Goal: Find contact information: Find contact information

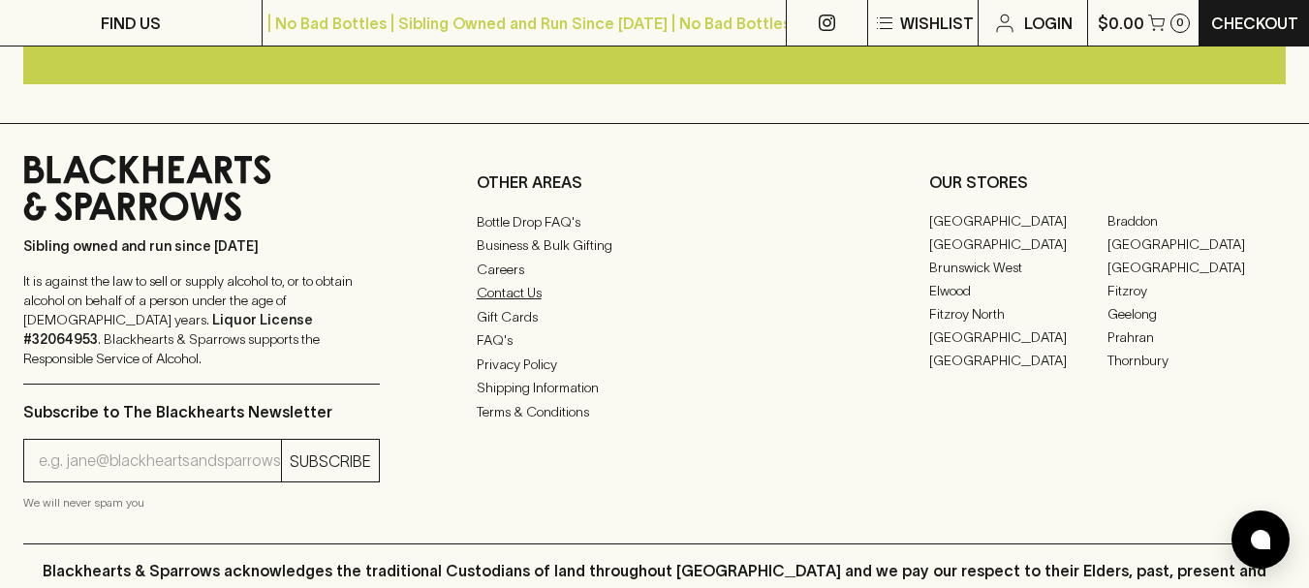
scroll to position [3557, 0]
click at [524, 305] on link "Contact Us" at bounding box center [655, 293] width 357 height 23
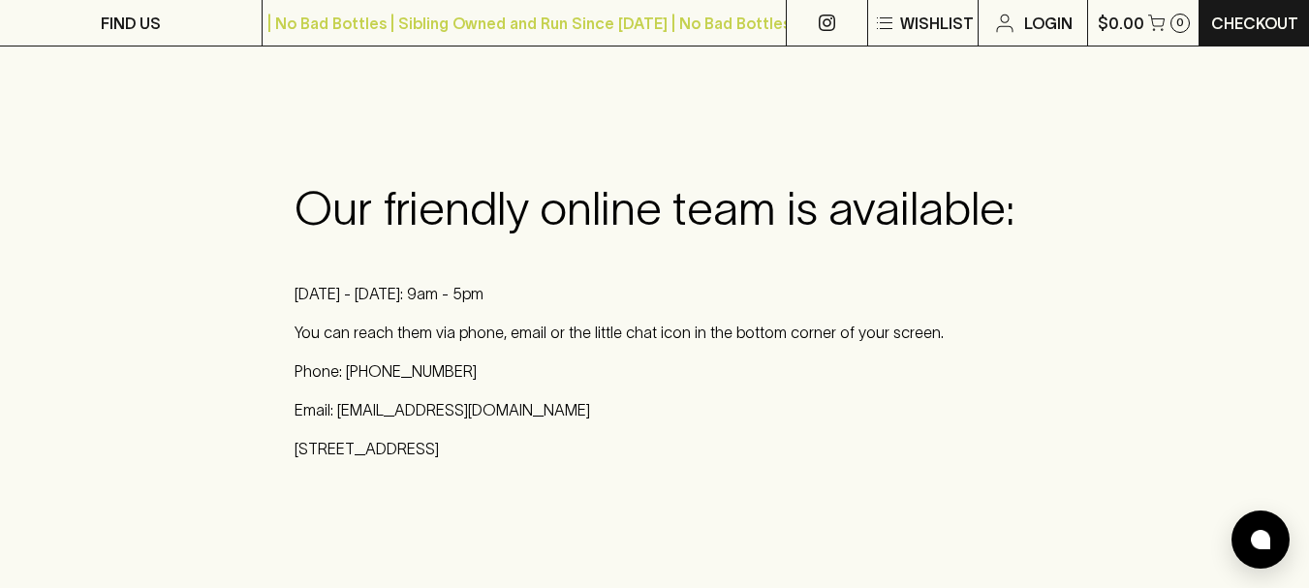
scroll to position [259, 0]
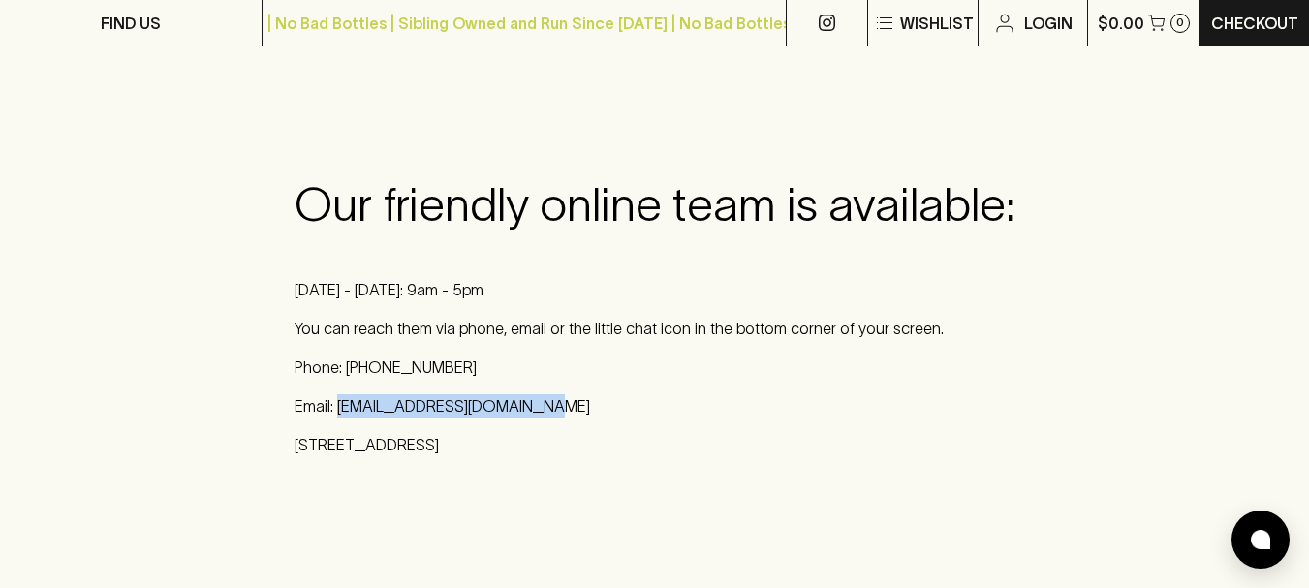
drag, startPoint x: 535, startPoint y: 405, endPoint x: 337, endPoint y: 405, distance: 197.7
click at [337, 405] on p "Email: [EMAIL_ADDRESS][DOMAIN_NAME]" at bounding box center [655, 405] width 720 height 23
click at [575, 334] on p "You can reach them via phone, email or the little chat icon in the bottom corne…" at bounding box center [655, 328] width 720 height 23
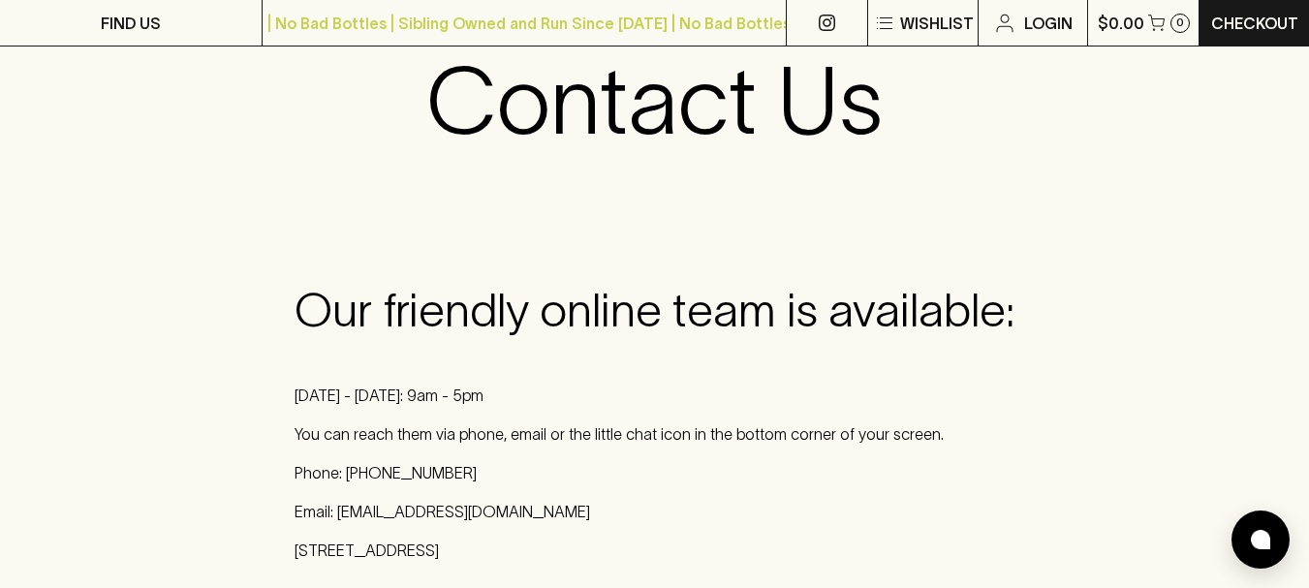
scroll to position [155, 0]
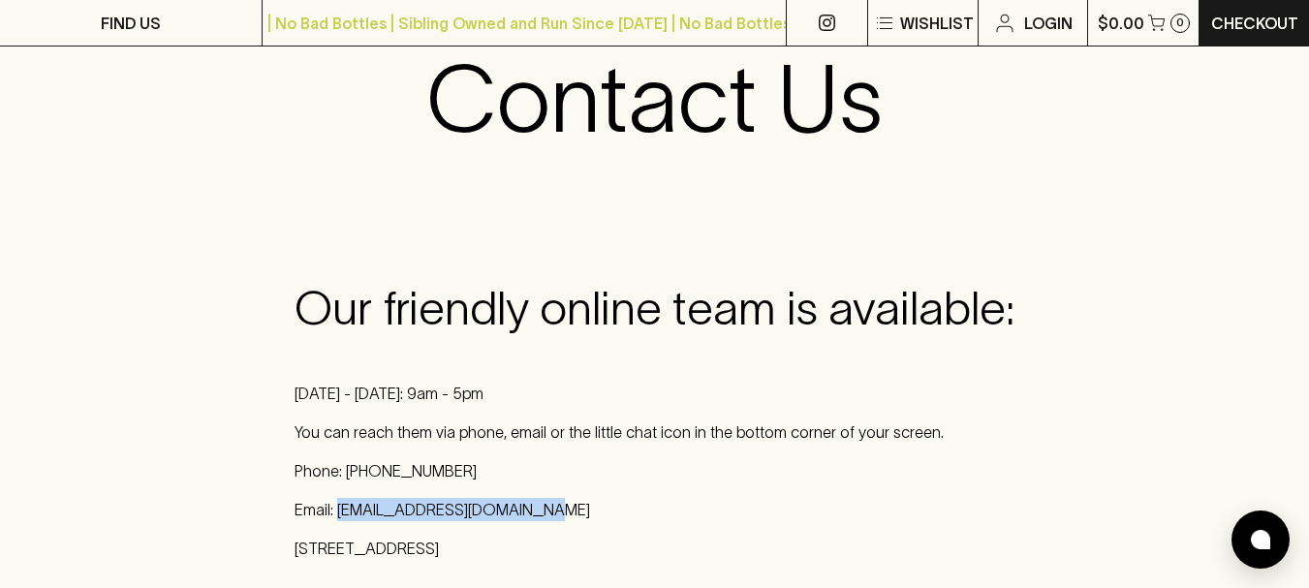
drag, startPoint x: 525, startPoint y: 507, endPoint x: 336, endPoint y: 507, distance: 189.0
click at [336, 507] on p "Email: [EMAIL_ADDRESS][DOMAIN_NAME]" at bounding box center [655, 509] width 720 height 23
click at [865, 258] on div "Our friendly online team is available: [DATE] - [DATE]: 9am - 5pm You can reach…" at bounding box center [654, 428] width 1309 height 419
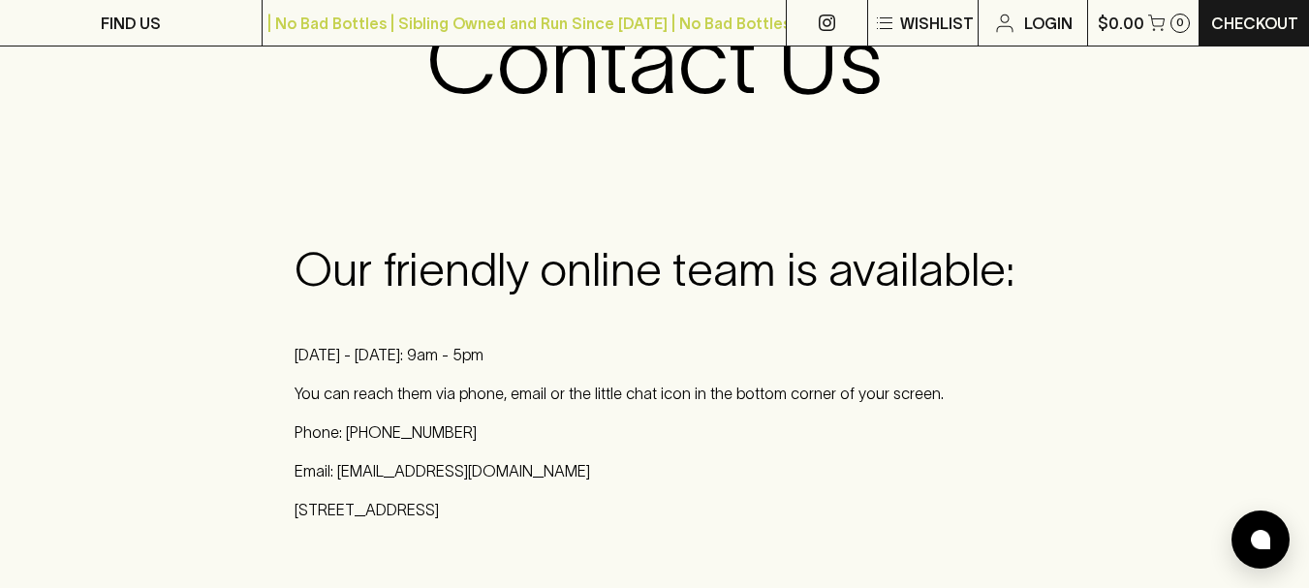
scroll to position [194, 0]
drag, startPoint x: 527, startPoint y: 469, endPoint x: 339, endPoint y: 470, distance: 188.0
click at [339, 470] on p "Email: [EMAIL_ADDRESS][DOMAIN_NAME]" at bounding box center [655, 470] width 720 height 23
copy p "[EMAIL_ADDRESS][DOMAIN_NAME]"
click at [728, 433] on p "Phone: [PHONE_NUMBER]" at bounding box center [655, 432] width 720 height 23
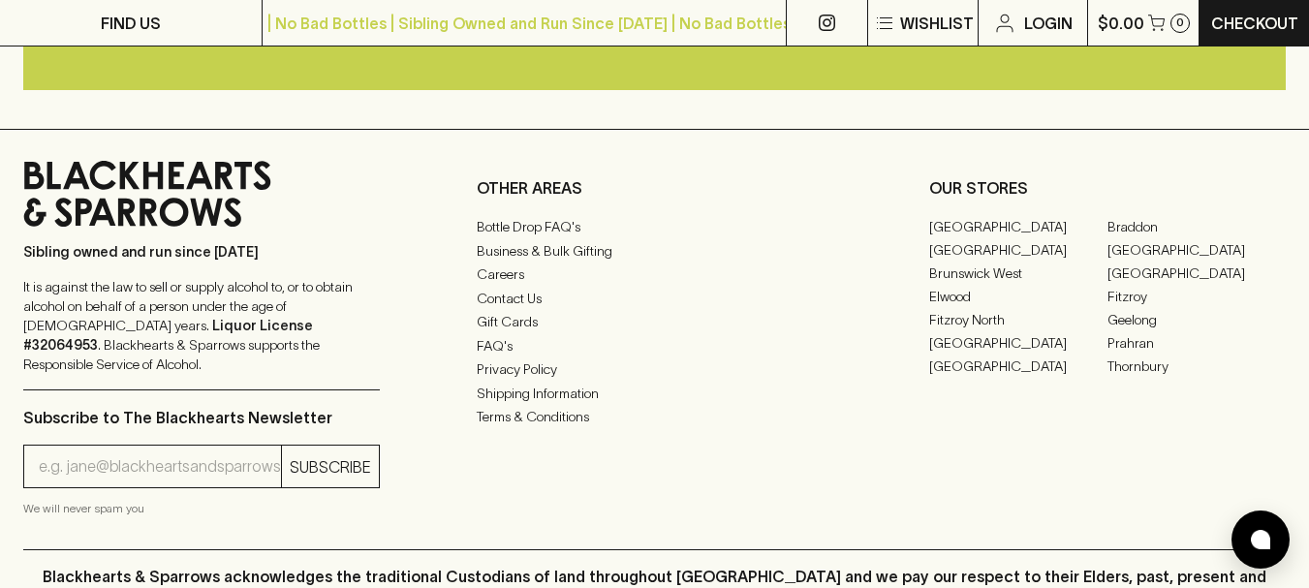
scroll to position [1407, 0]
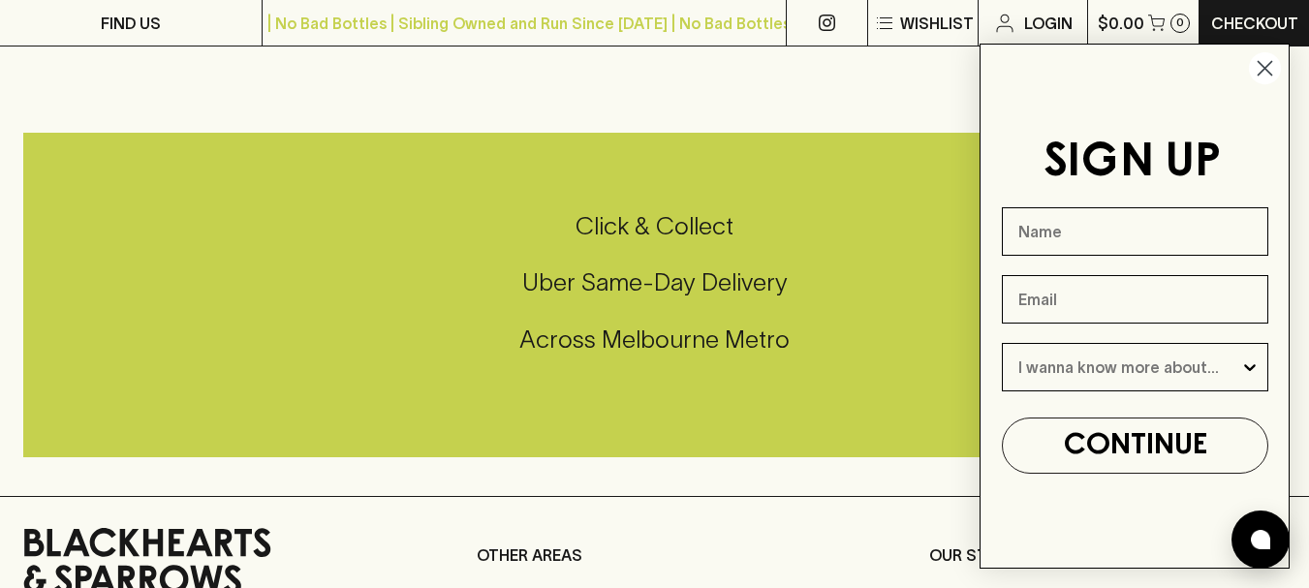
scroll to position [577, 0]
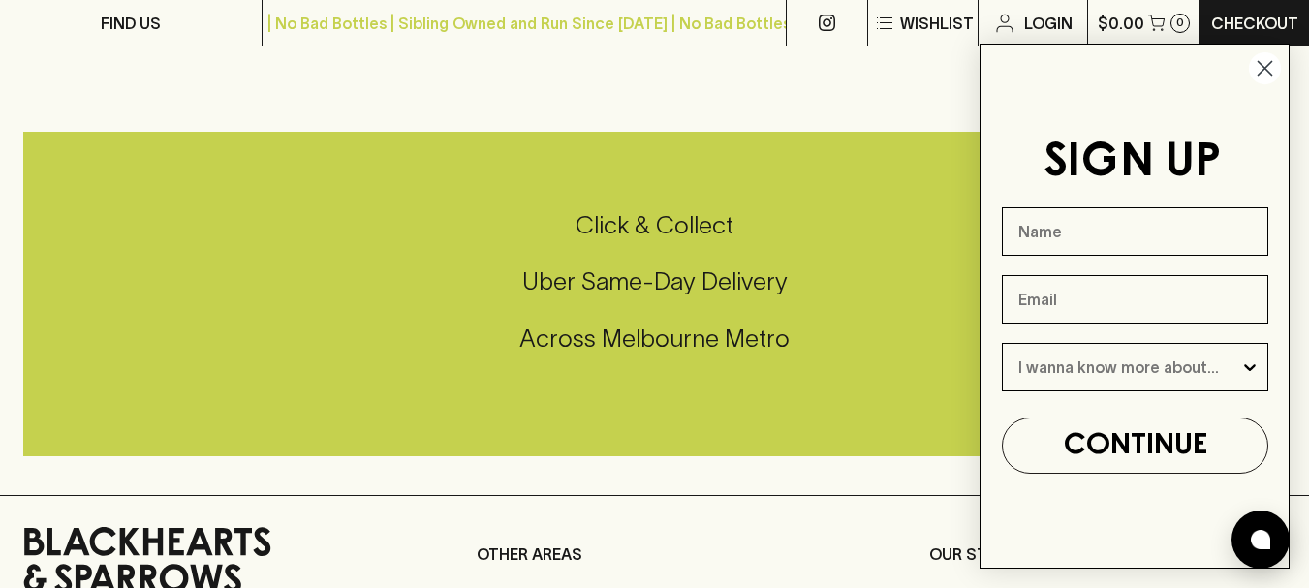
click at [1263, 79] on circle "Close dialog" at bounding box center [1265, 68] width 32 height 32
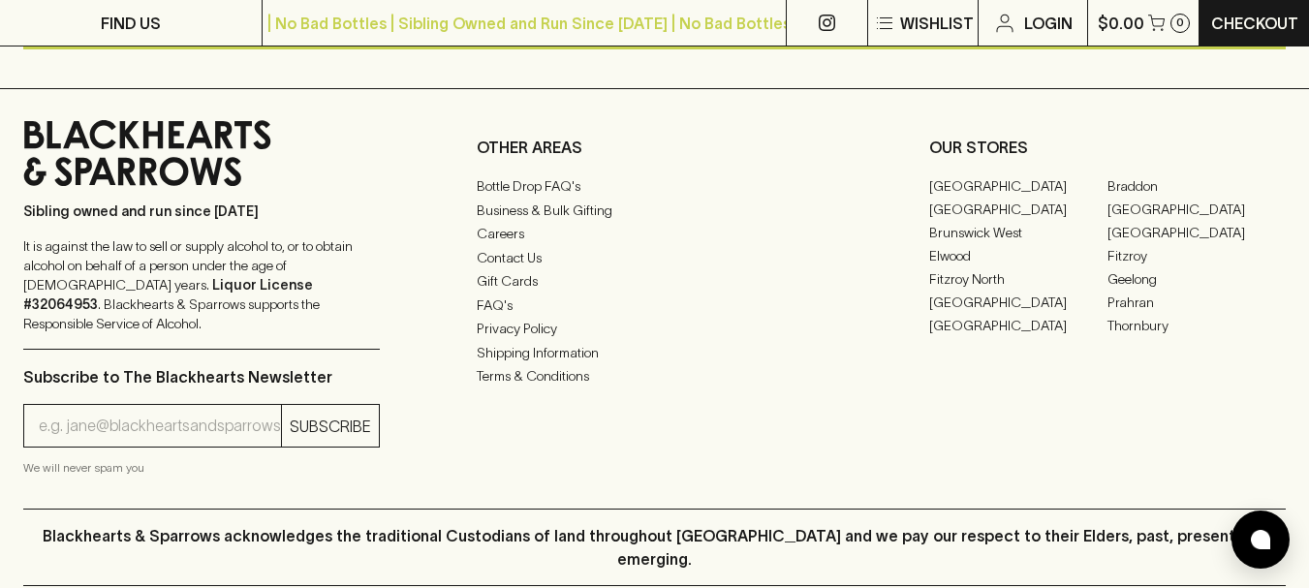
scroll to position [982, 0]
